Goal: Task Accomplishment & Management: Use online tool/utility

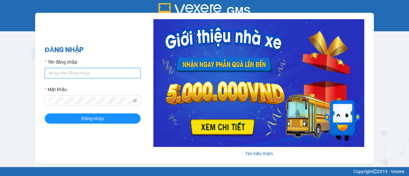
click at [73, 76] on input "Tên đăng nhập" at bounding box center [93, 73] width 96 height 10
type input "myhao.tienoanh"
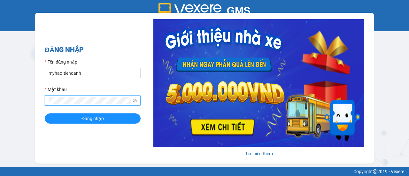
click at [45, 113] on button "Đăng nhập" at bounding box center [93, 118] width 96 height 10
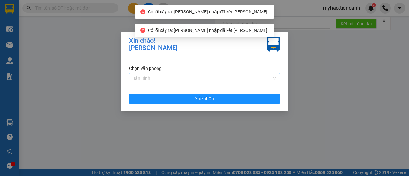
click at [163, 80] on span "Tân Bình" at bounding box center [204, 78] width 143 height 10
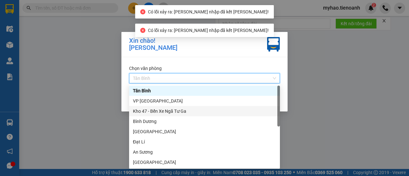
click at [157, 112] on div "Kho 47 - Bến Xe Ngã Tư Ga" at bounding box center [204, 111] width 143 height 7
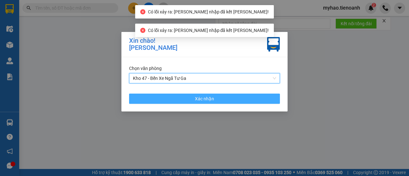
click at [176, 99] on button "Xác nhận" at bounding box center [204, 99] width 151 height 10
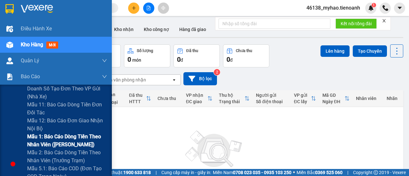
click at [51, 140] on div "Không có đơn hàng nào. Bạn thử điều chỉnh lại bộ lọc nhé!" at bounding box center [214, 157] width 372 height 96
click at [66, 141] on span "Mẫu 1: Báo cáo dòng tiền theo nhân viên (Nhân Viên)" at bounding box center [67, 141] width 80 height 16
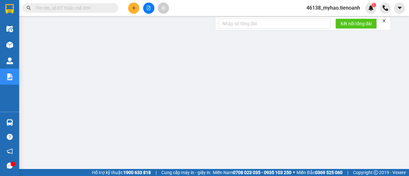
click at [383, 23] on icon "close" at bounding box center [384, 21] width 4 height 4
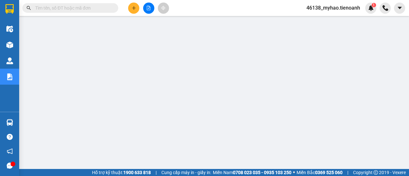
scroll to position [32, 0]
click at [335, 7] on span "46138_myhao.tienoanh" at bounding box center [333, 8] width 64 height 8
click at [335, 21] on span "Đăng xuất" at bounding box center [336, 19] width 50 height 7
